Goal: Task Accomplishment & Management: Manage account settings

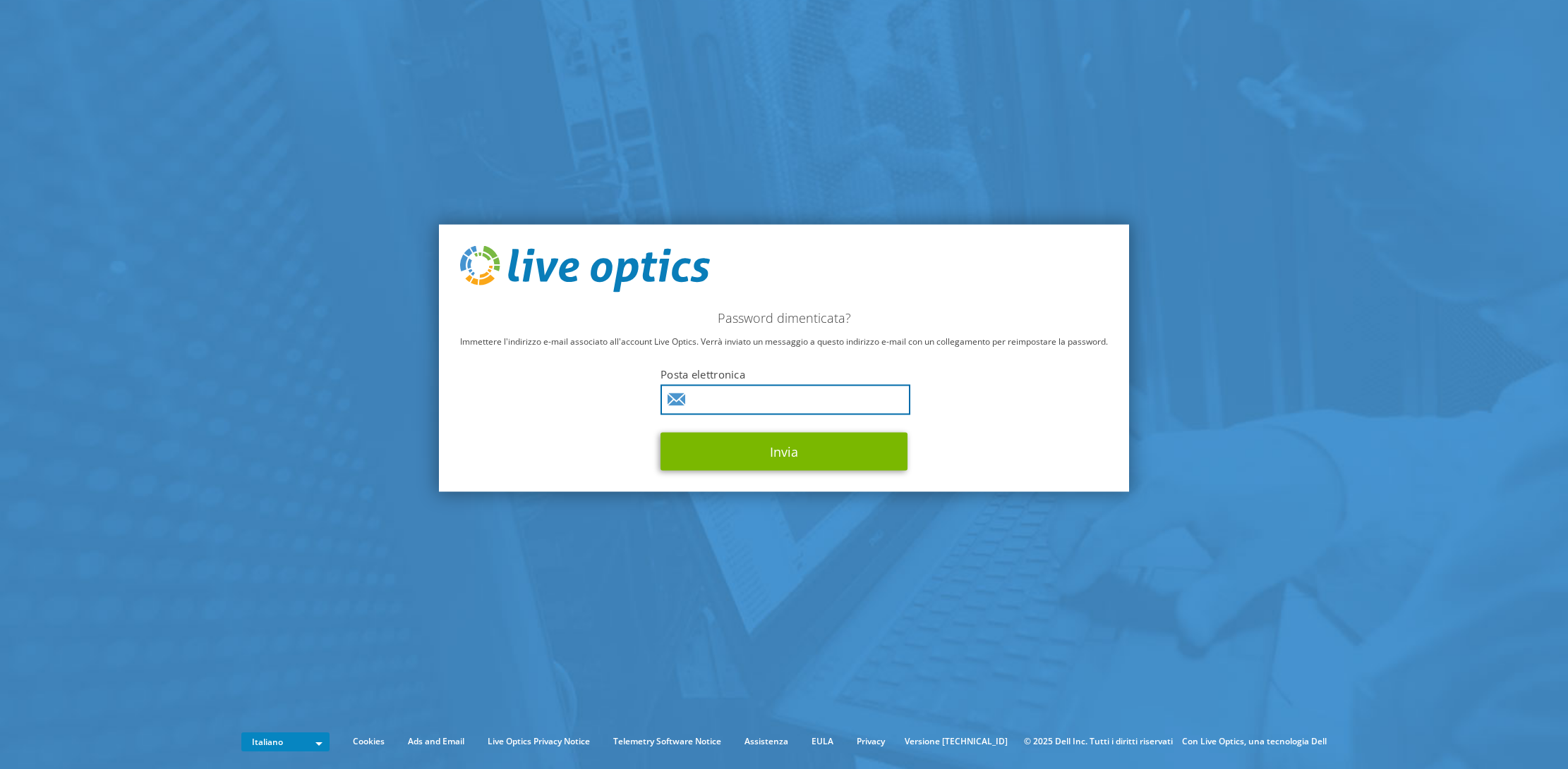
click at [771, 402] on input "text" at bounding box center [785, 400] width 250 height 30
type input "manfredi.carissimi@rubrik.com"
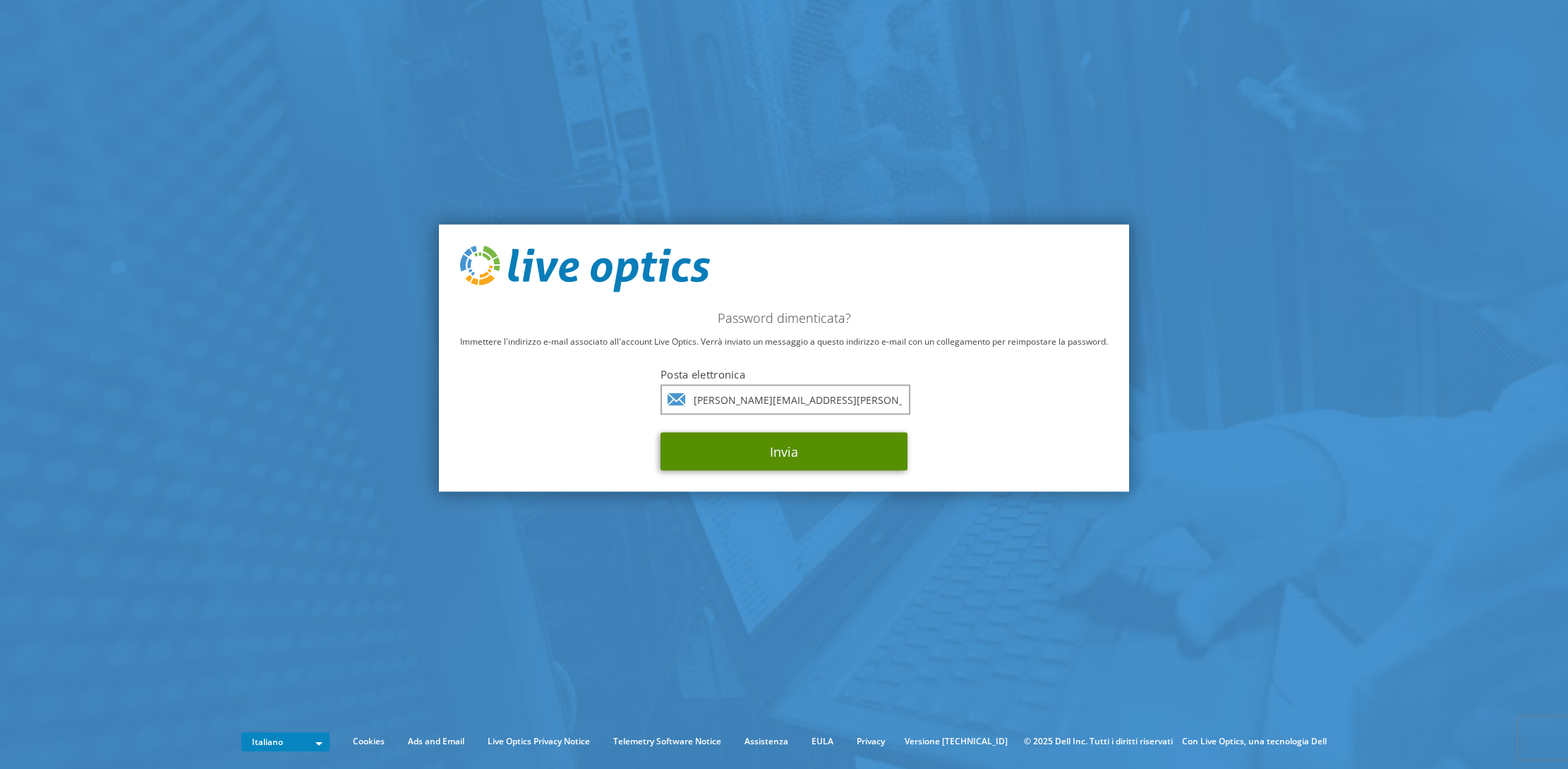
click at [790, 452] on button "Invia" at bounding box center [784, 451] width 247 height 38
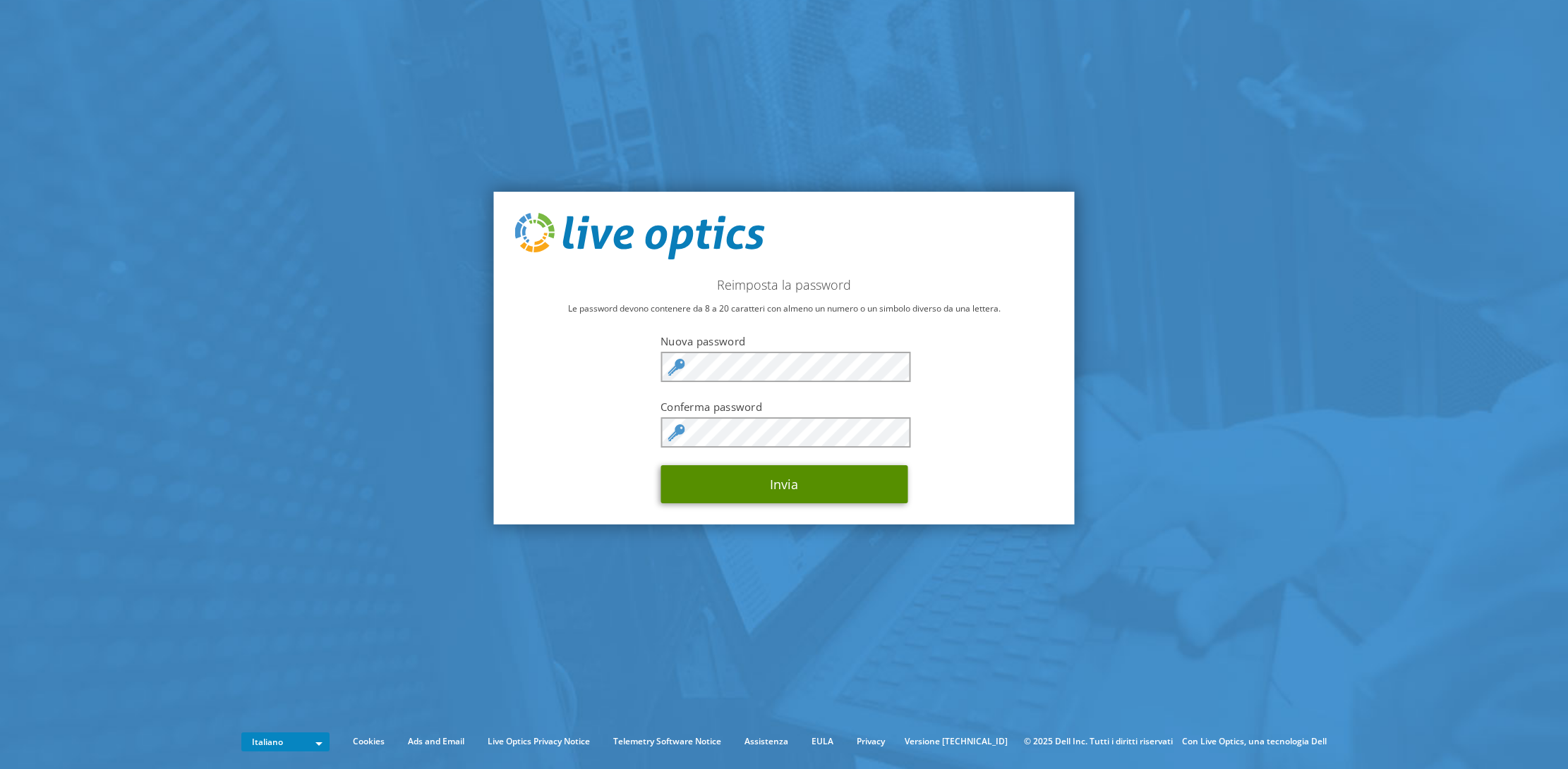
click at [735, 489] on button "Invia" at bounding box center [784, 484] width 247 height 38
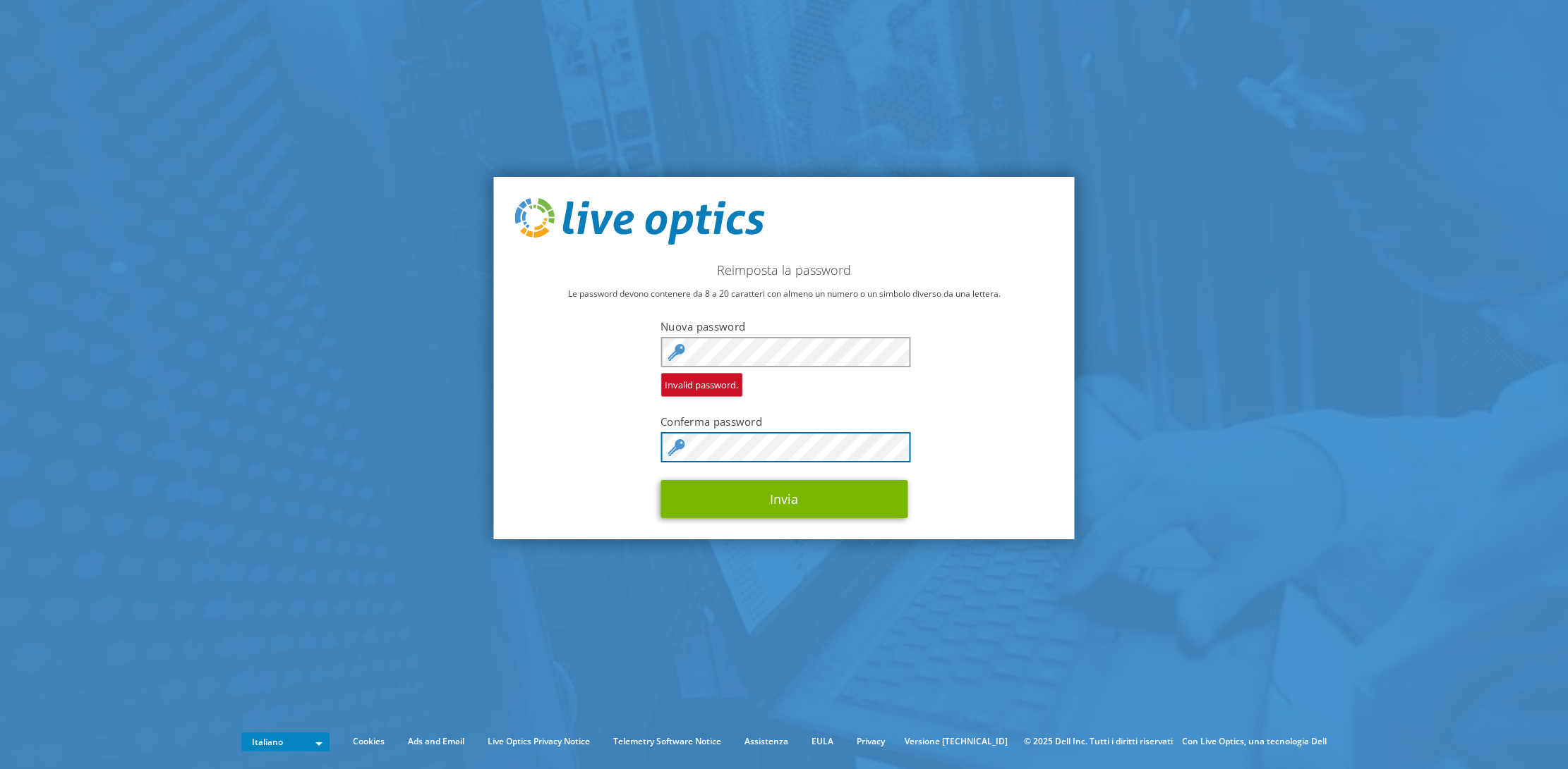
click at [660, 480] on button "Invia" at bounding box center [784, 499] width 247 height 38
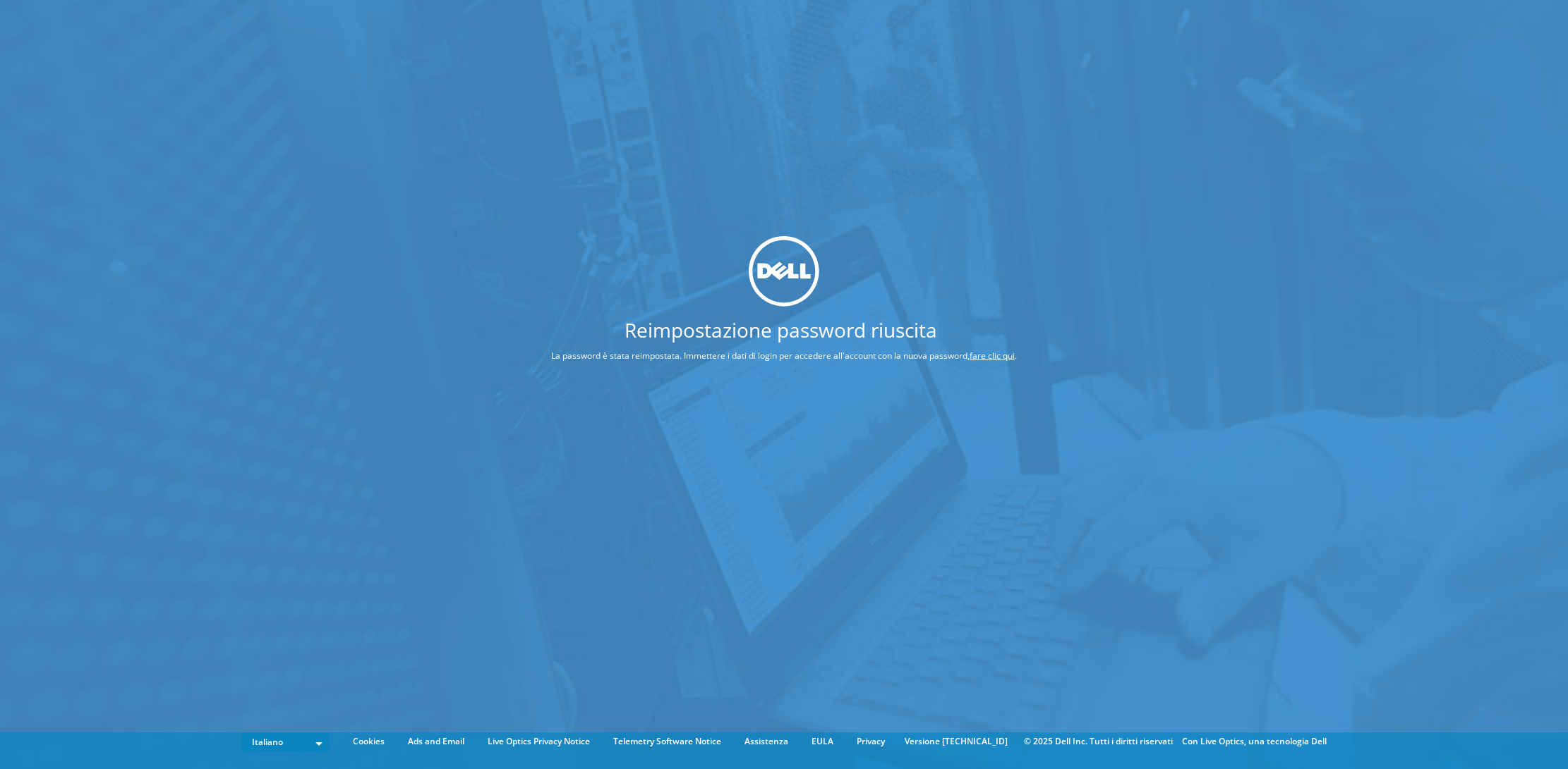
click at [989, 357] on link "fare clic qui" at bounding box center [992, 356] width 45 height 12
